Goal: Information Seeking & Learning: Learn about a topic

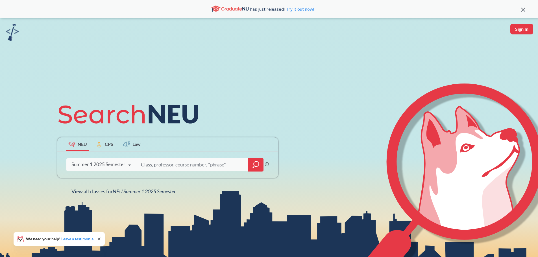
click at [124, 159] on icon at bounding box center [129, 165] width 11 height 16
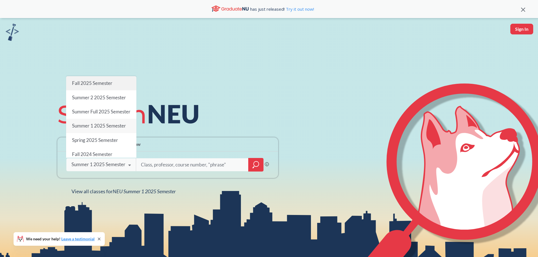
click at [101, 80] on span "Fall 2025 Semester" at bounding box center [92, 83] width 40 height 6
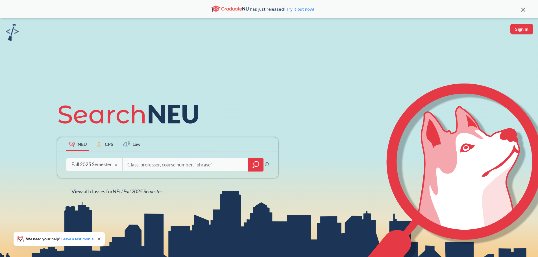
click at [167, 164] on input "search" at bounding box center [185, 165] width 117 height 12
type input "2209"
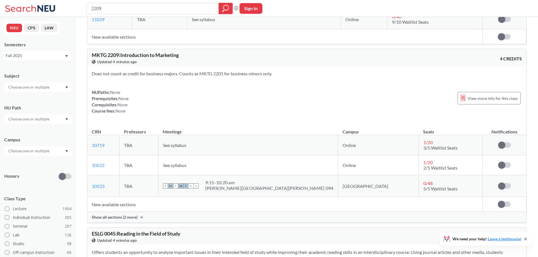
scroll to position [141, 0]
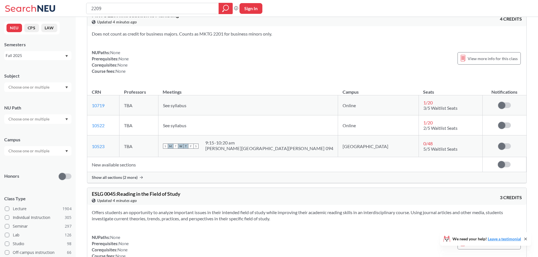
click at [128, 177] on span "Show all sections (2 more)" at bounding box center [115, 177] width 46 height 5
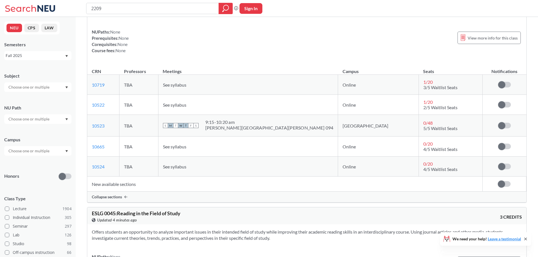
scroll to position [0, 0]
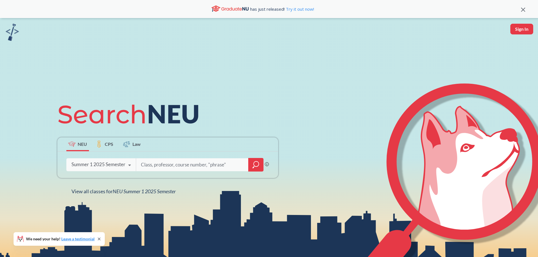
click at [124, 169] on icon at bounding box center [129, 165] width 11 height 16
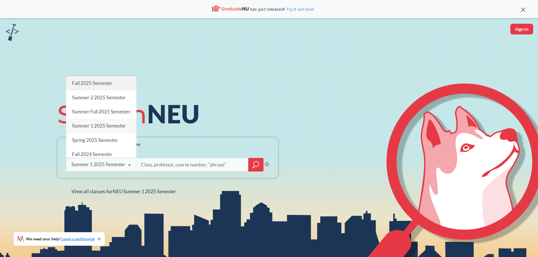
click at [103, 80] on span "Fall 2025 Semester" at bounding box center [92, 83] width 40 height 6
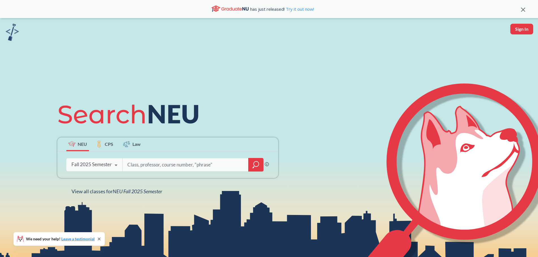
click at [141, 165] on input "search" at bounding box center [185, 165] width 117 height 12
type input "2209"
click at [126, 160] on icon at bounding box center [129, 165] width 11 height 16
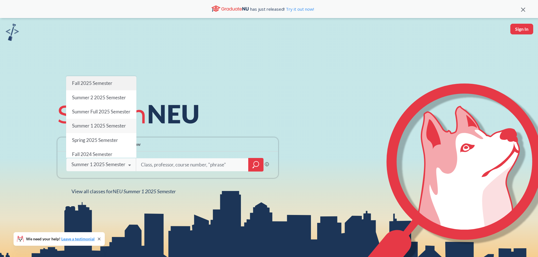
click at [106, 80] on span "Fall 2025 Semester" at bounding box center [92, 83] width 40 height 6
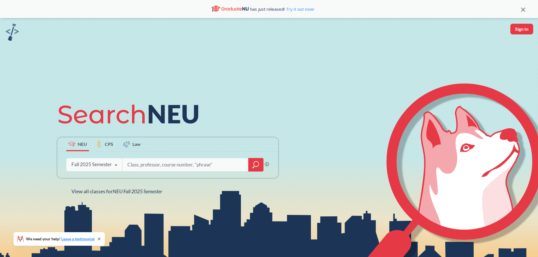
click at [159, 166] on input "search" at bounding box center [185, 165] width 117 height 12
type input "program imple"
